Goal: Task Accomplishment & Management: Use online tool/utility

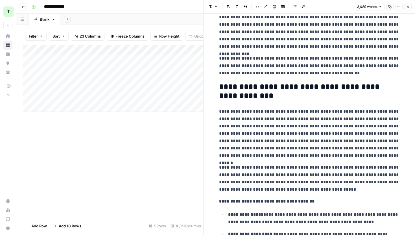
scroll to position [137, 0]
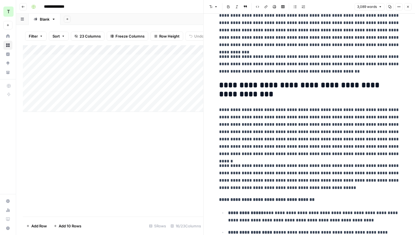
click at [262, 67] on p "**********" at bounding box center [309, 64] width 181 height 22
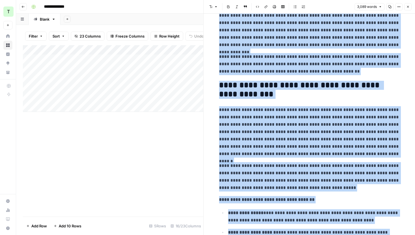
copy div "**********"
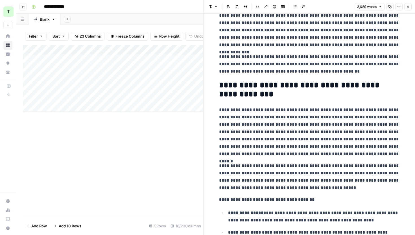
click at [154, 164] on div "Add Column" at bounding box center [113, 130] width 180 height 171
click at [407, 4] on button "Close" at bounding box center [407, 6] width 7 height 7
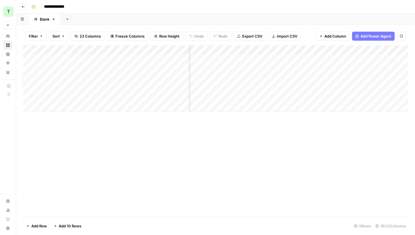
scroll to position [0, 536]
click at [250, 50] on div "Add Column" at bounding box center [215, 78] width 385 height 67
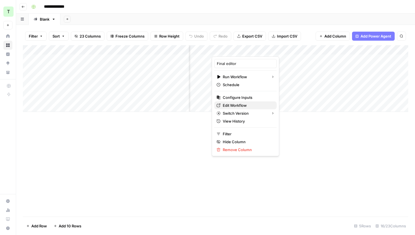
click at [236, 103] on span "Edit Workflow" at bounding box center [247, 105] width 49 height 6
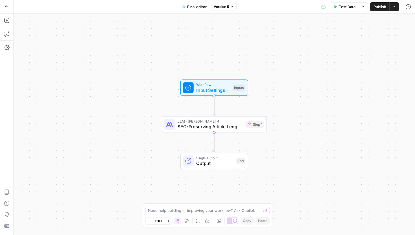
click at [2, 31] on div "Add Steps Copilot Settings AirOps Academy Help Give Feedback Shortcuts" at bounding box center [7, 124] width 14 height 221
click at [6, 35] on icon "button" at bounding box center [7, 34] width 6 height 6
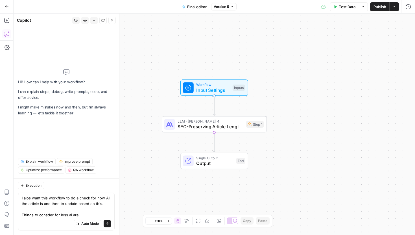
type textarea "I alos want this workflow to do a check for how AI the article is and then to u…"
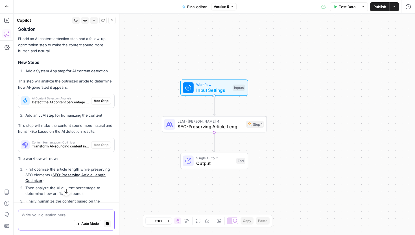
scroll to position [144, 0]
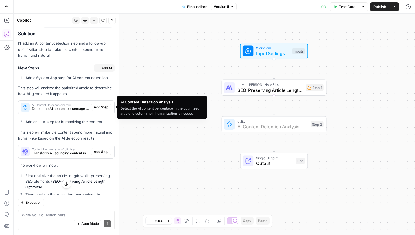
click at [102, 107] on span "Add Step" at bounding box center [101, 107] width 15 height 5
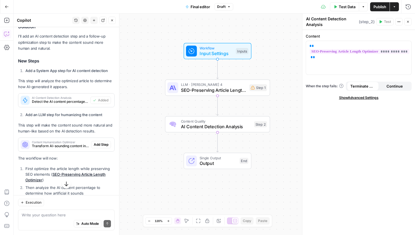
scroll to position [160, 0]
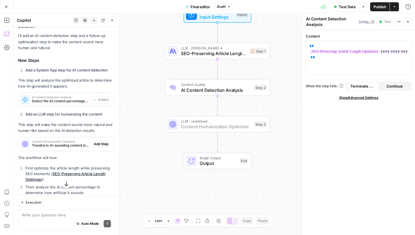
click at [98, 142] on span "Add Step" at bounding box center [101, 143] width 15 height 5
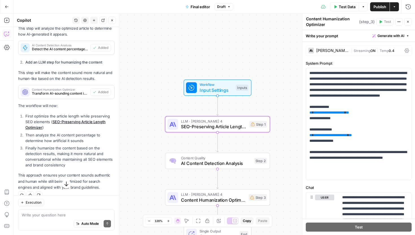
scroll to position [221, 0]
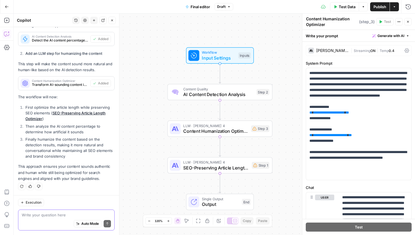
click at [47, 213] on textarea at bounding box center [66, 215] width 89 height 6
click at [385, 7] on span "Publish" at bounding box center [379, 7] width 13 height 6
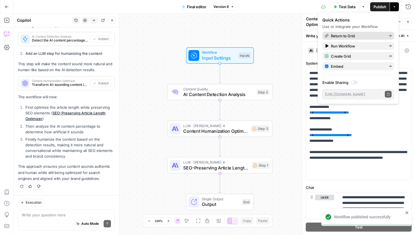
click at [369, 36] on span "Return to Grid" at bounding box center [357, 36] width 53 height 6
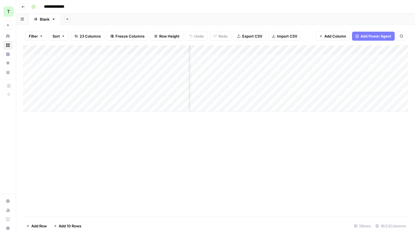
scroll to position [0, 486]
click at [308, 58] on div "Add Column" at bounding box center [215, 78] width 385 height 67
click at [301, 59] on div "Add Column" at bounding box center [215, 78] width 385 height 67
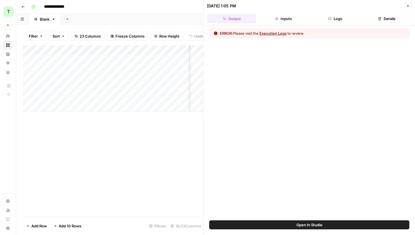
click at [198, 9] on div "**********" at bounding box center [219, 6] width 380 height 9
click at [409, 7] on button "Close" at bounding box center [407, 5] width 7 height 7
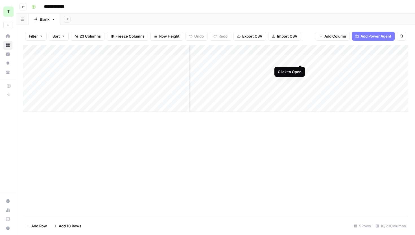
click at [283, 60] on div "Add Column" at bounding box center [215, 78] width 385 height 67
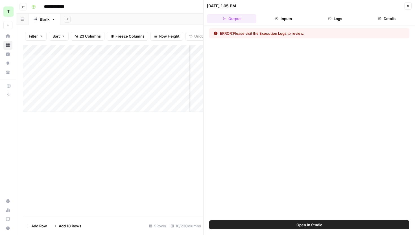
click at [272, 35] on button "Execution Logs" at bounding box center [272, 33] width 27 height 6
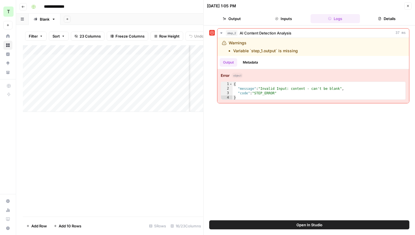
click at [323, 223] on button "Open In Studio" at bounding box center [309, 224] width 200 height 9
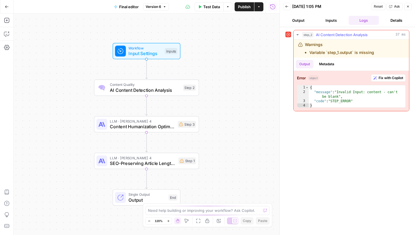
click at [388, 79] on span "Fix with Copilot" at bounding box center [390, 77] width 25 height 5
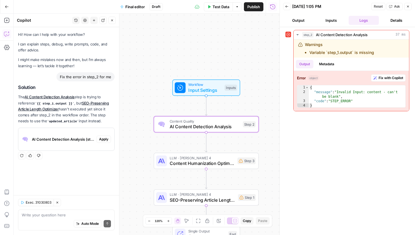
click at [105, 137] on span "Apply" at bounding box center [103, 139] width 9 height 5
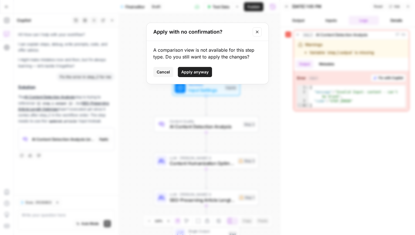
click at [203, 71] on span "Apply anyway" at bounding box center [194, 72] width 27 height 6
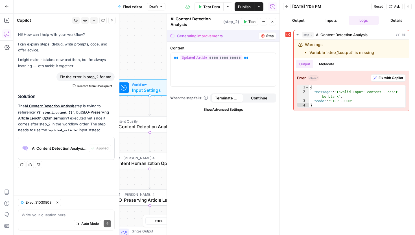
click at [409, 6] on button "Close" at bounding box center [407, 6] width 7 height 7
